Goal: Information Seeking & Learning: Learn about a topic

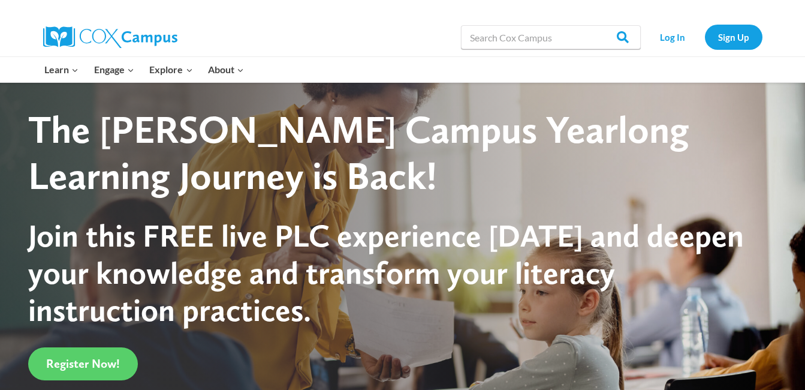
scroll to position [60, 0]
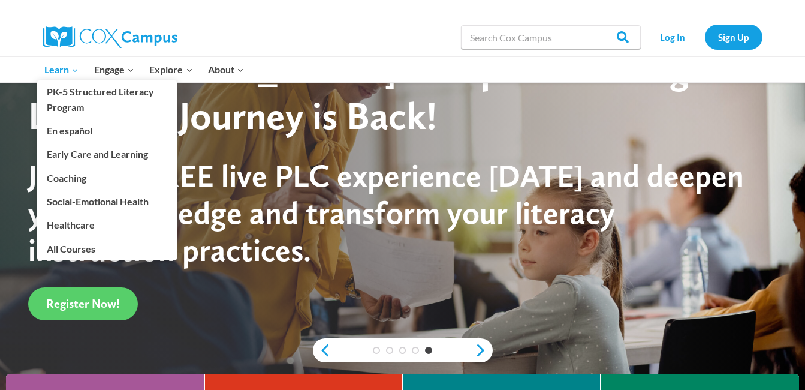
click at [59, 67] on span "Learn Expand" at bounding box center [61, 70] width 34 height 16
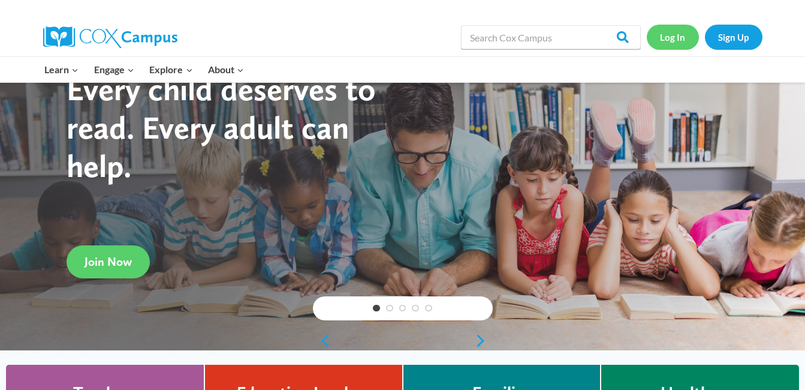
click at [666, 38] on link "Log In" at bounding box center [673, 37] width 52 height 25
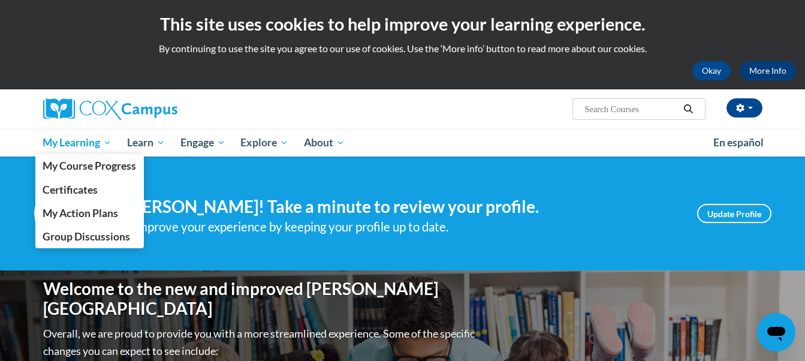
click at [85, 137] on span "My Learning" at bounding box center [77, 143] width 69 height 14
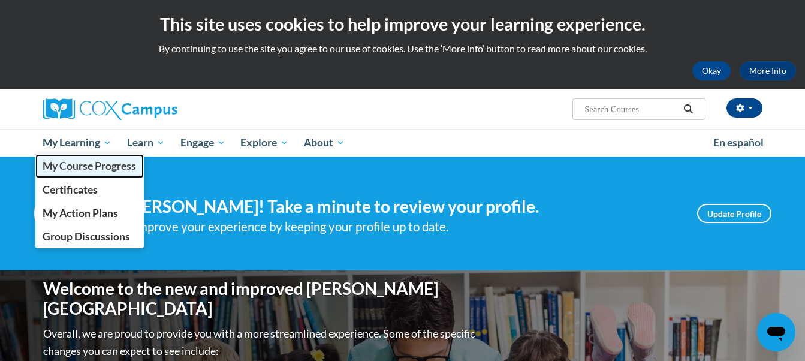
click at [88, 159] on span "My Course Progress" at bounding box center [90, 165] width 94 height 13
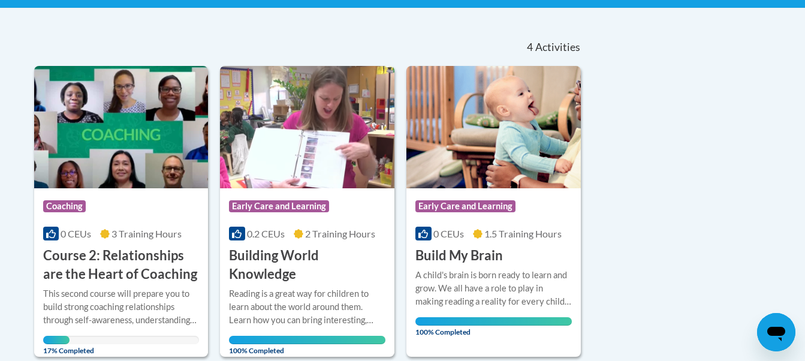
scroll to position [300, 0]
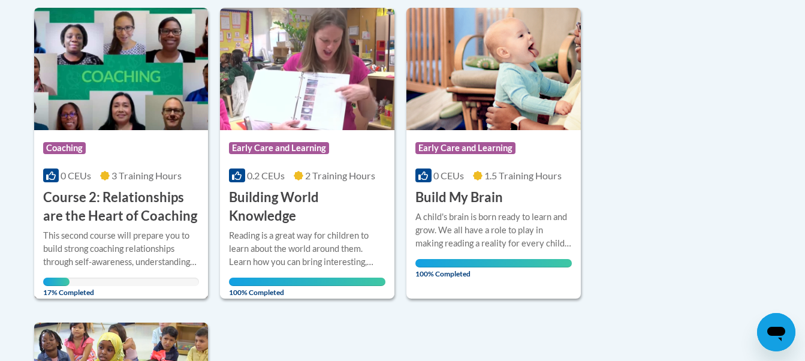
click at [103, 222] on h3 "Course 2: Relationships are the Heart of Coaching" at bounding box center [121, 206] width 156 height 37
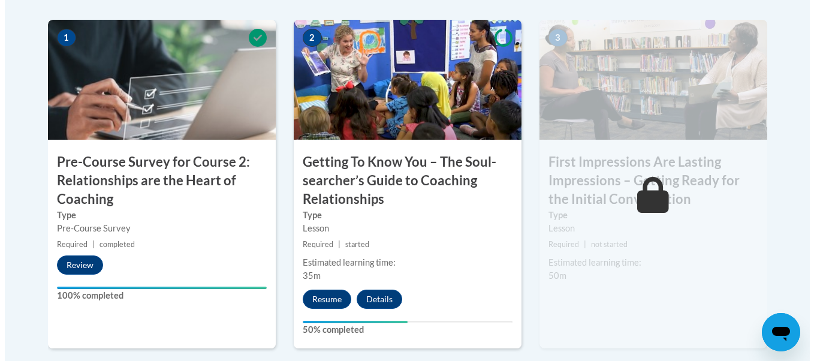
scroll to position [480, 0]
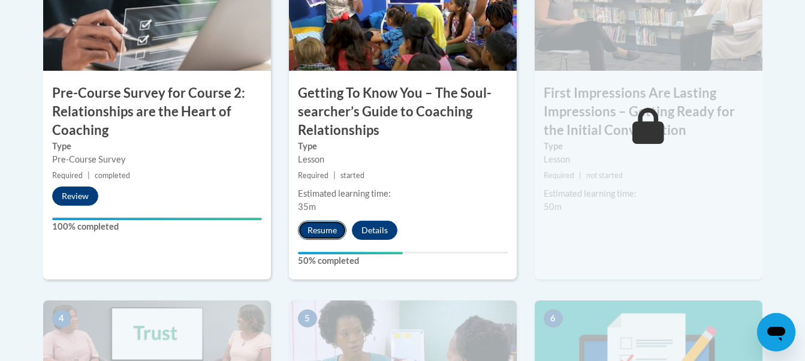
click at [328, 222] on button "Resume" at bounding box center [322, 230] width 49 height 19
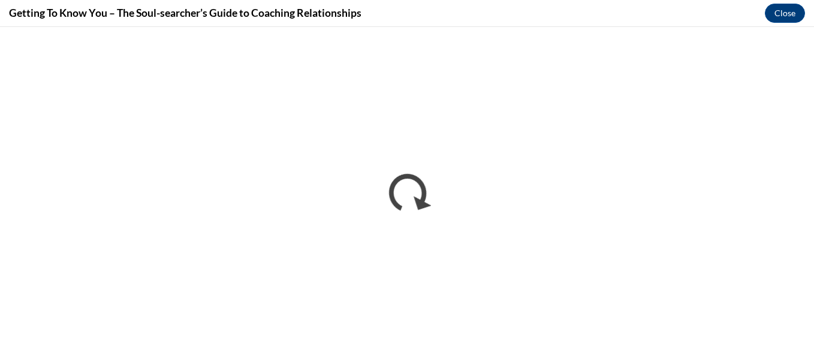
scroll to position [0, 0]
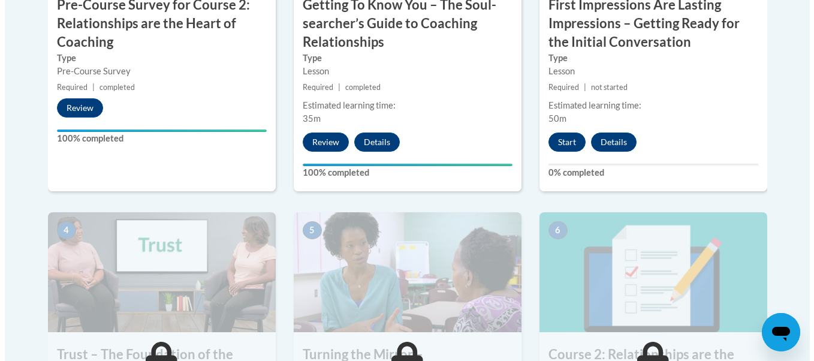
scroll to position [540, 0]
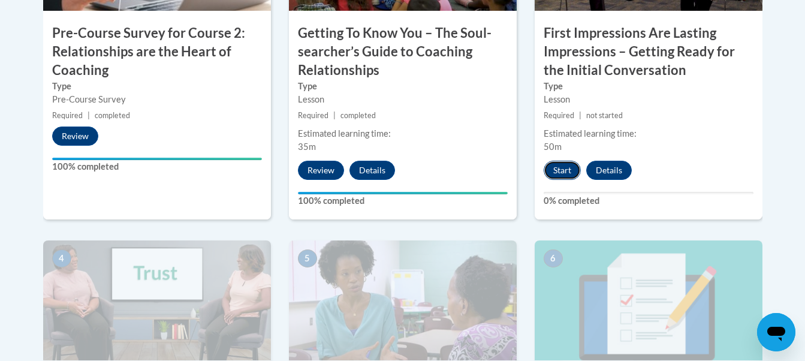
click at [554, 173] on button "Start" at bounding box center [562, 170] width 37 height 19
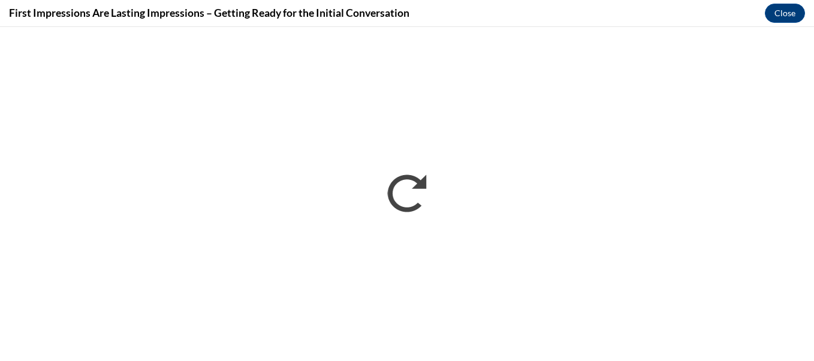
scroll to position [0, 0]
click at [76, 25] on div "First Impressions Are Lasting Impressions – Getting Ready for the Initial Conve…" at bounding box center [407, 13] width 814 height 27
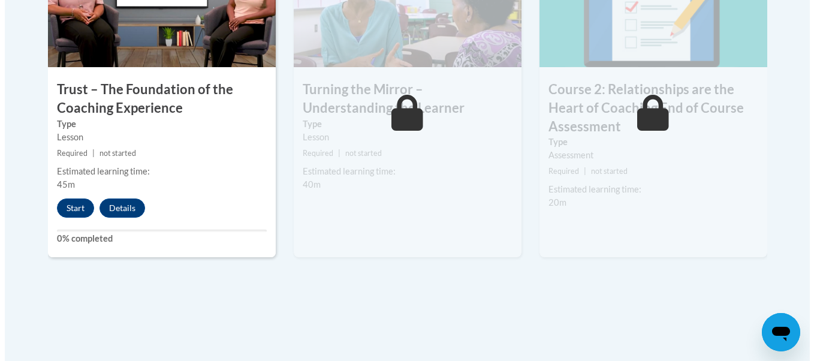
scroll to position [839, 0]
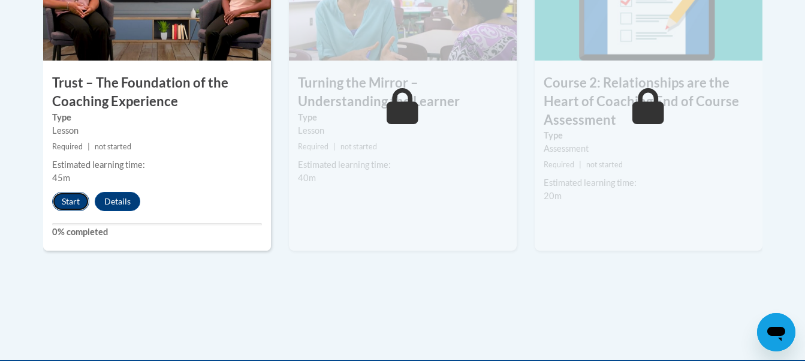
click at [70, 206] on button "Start" at bounding box center [70, 201] width 37 height 19
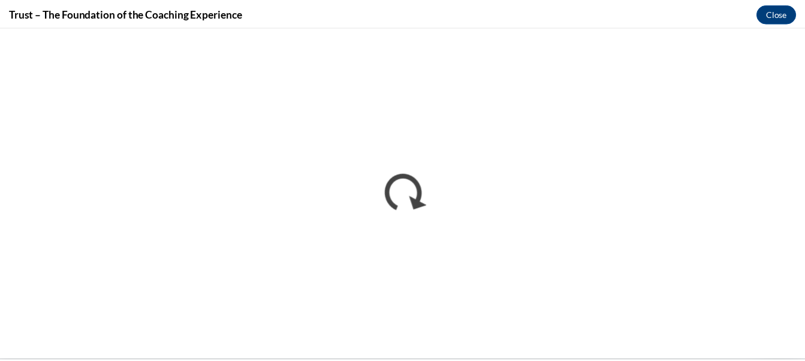
scroll to position [0, 0]
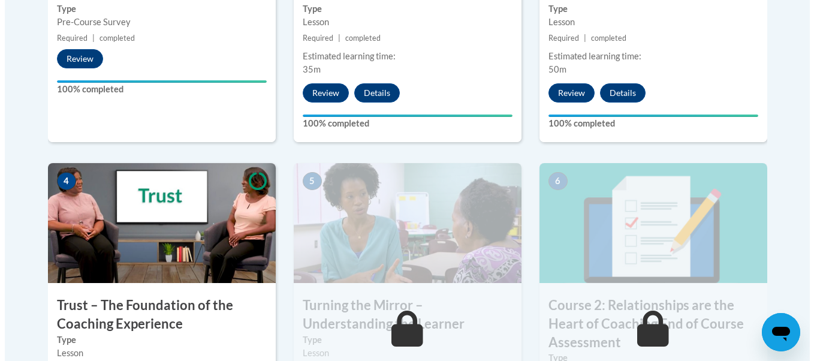
scroll to position [779, 0]
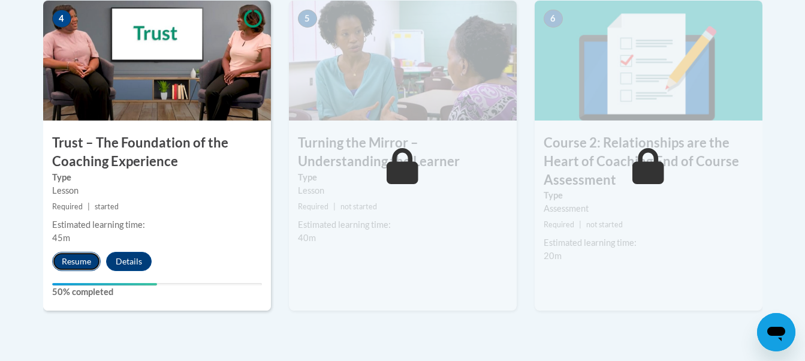
click at [80, 265] on button "Resume" at bounding box center [76, 261] width 49 height 19
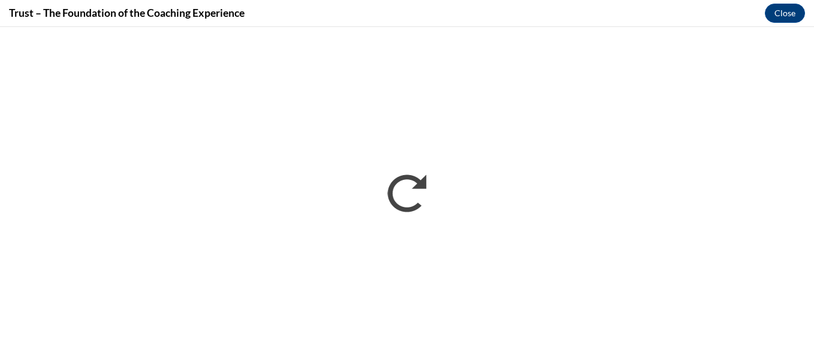
scroll to position [0, 0]
